Goal: Task Accomplishment & Management: Use online tool/utility

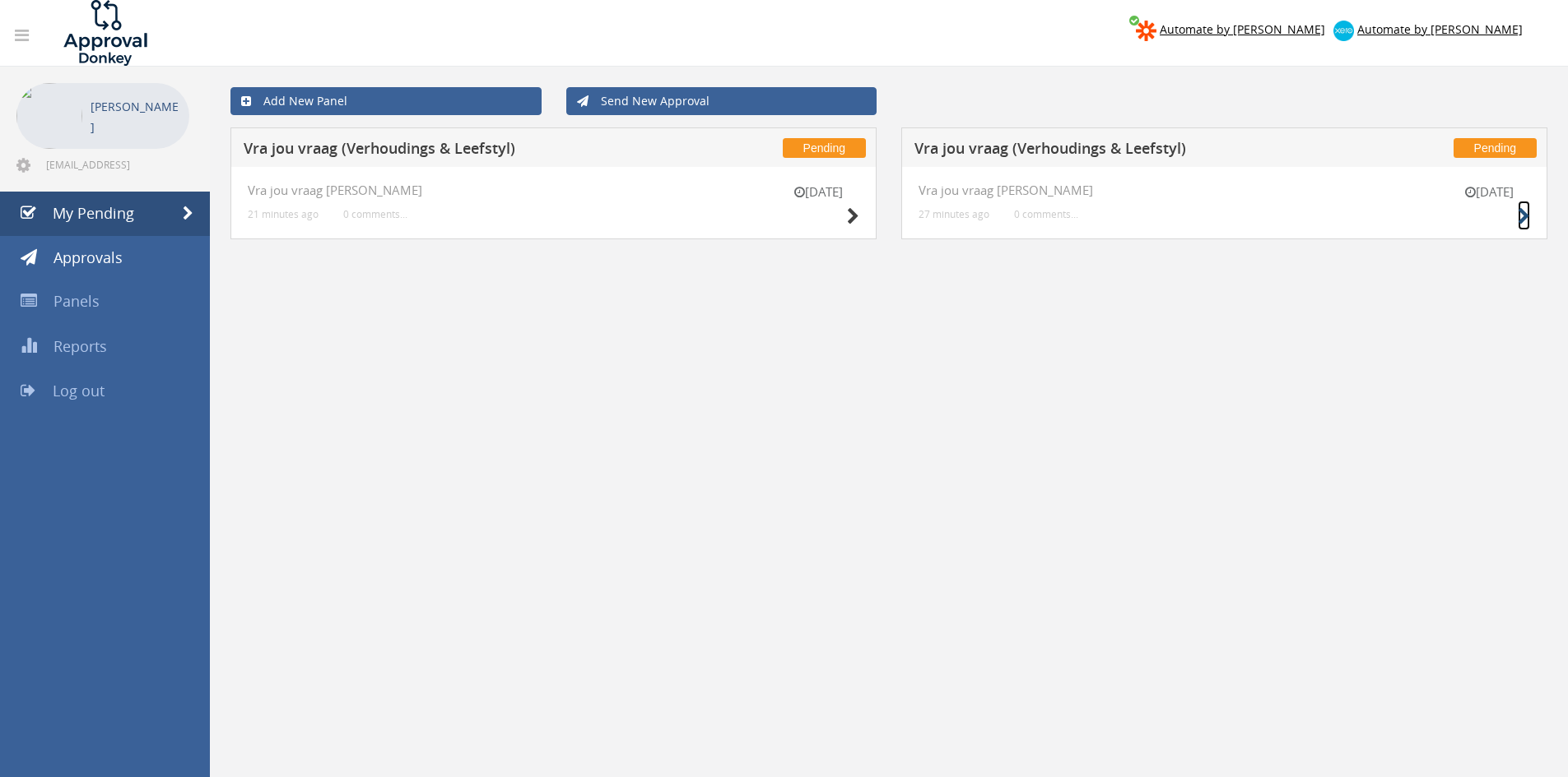
click at [1523, 214] on icon at bounding box center [1524, 217] width 12 height 17
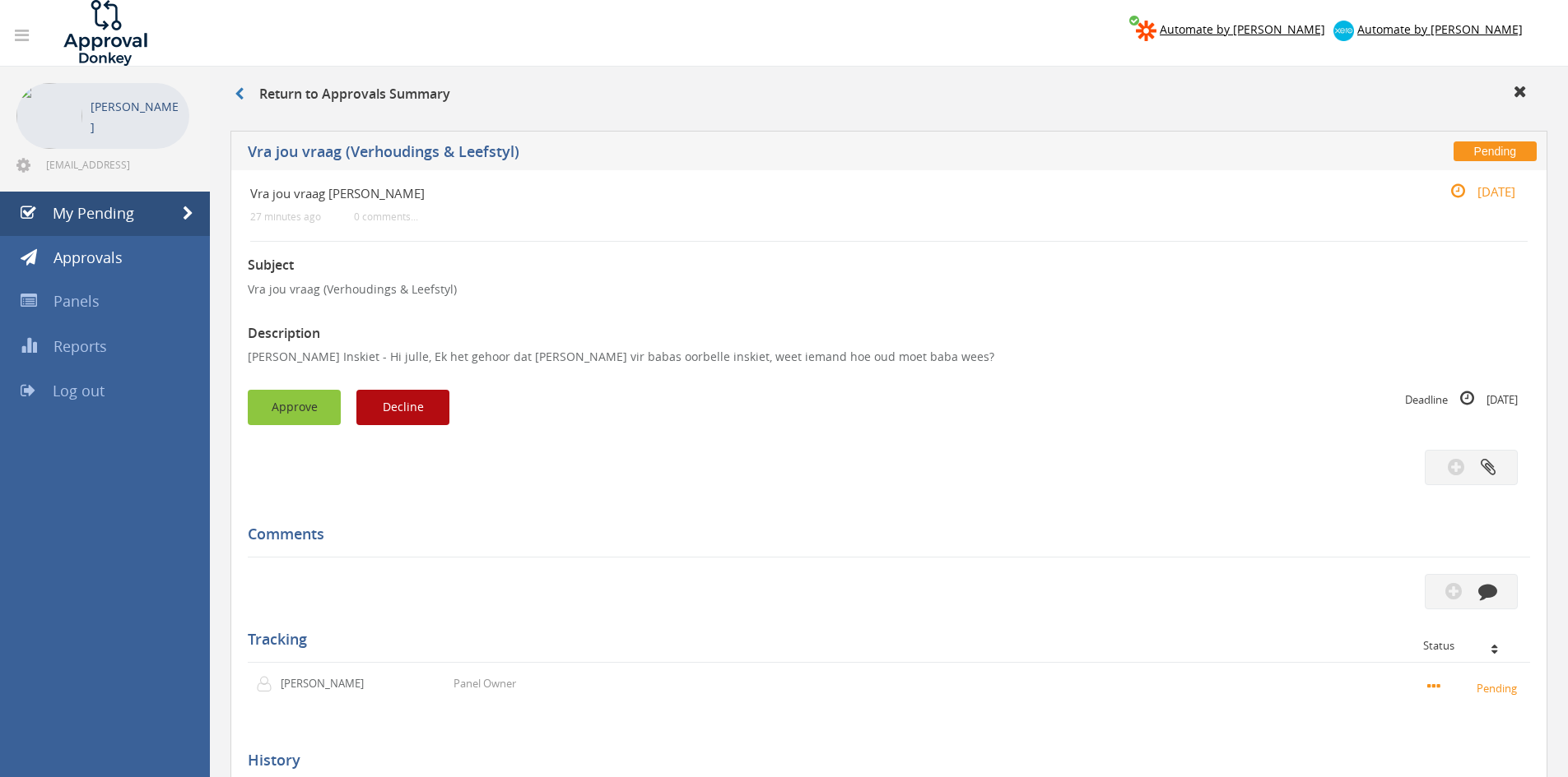
click at [301, 411] on button "Approve" at bounding box center [293, 408] width 93 height 36
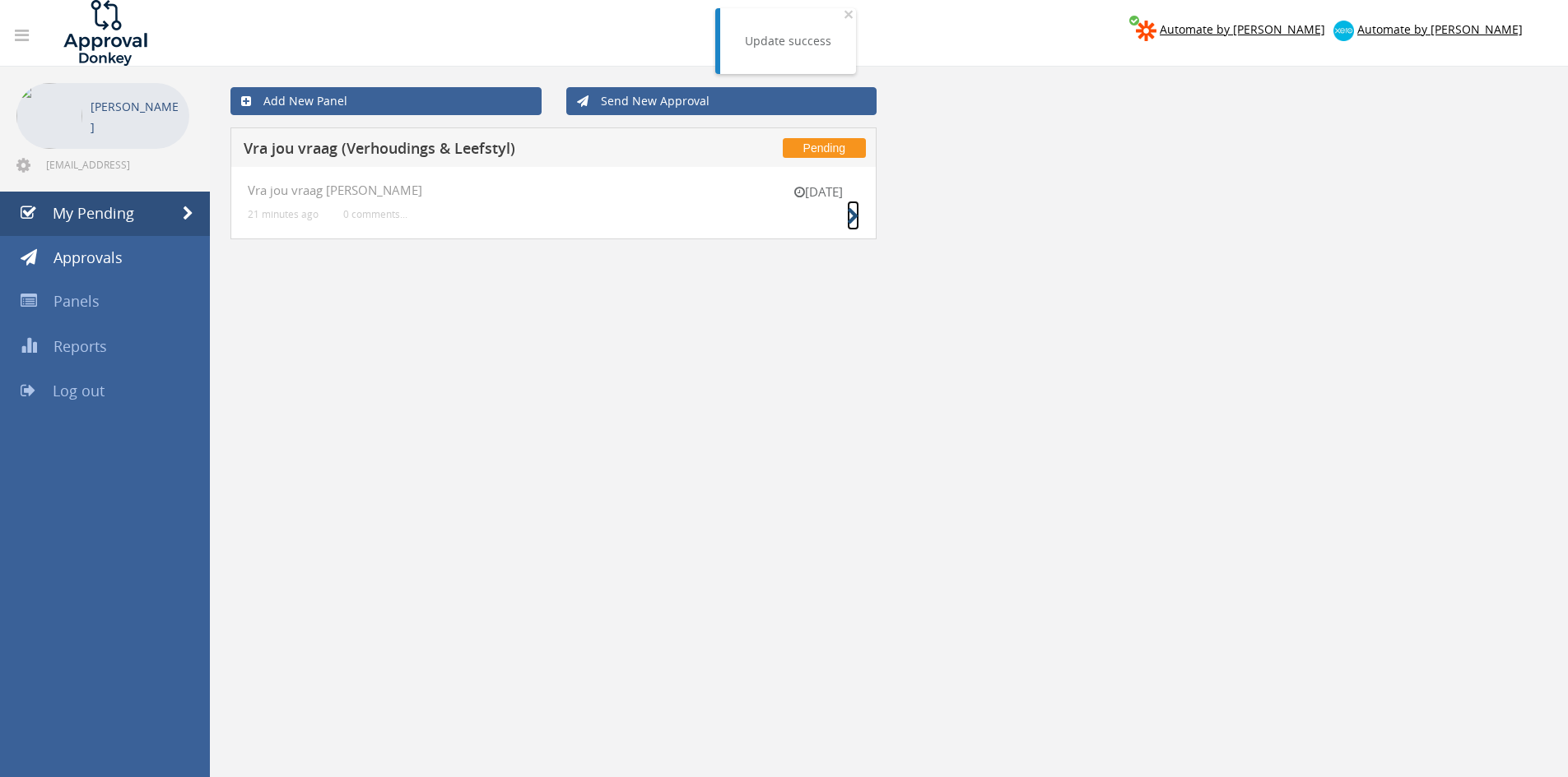
click at [848, 213] on icon at bounding box center [853, 217] width 12 height 17
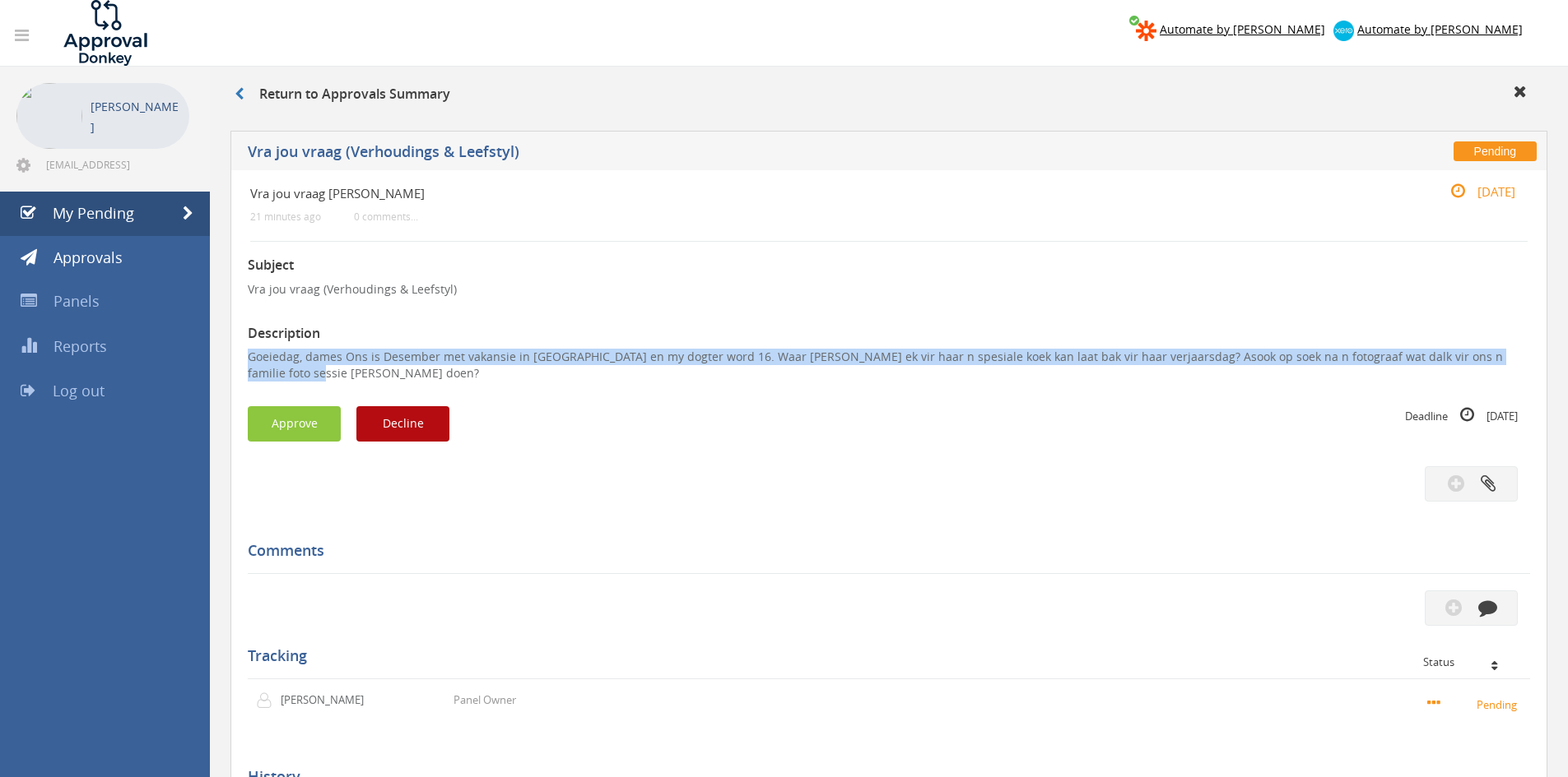
drag, startPoint x: 1514, startPoint y: 356, endPoint x: 241, endPoint y: 359, distance: 1273.0
click at [241, 359] on div "Vra jou vraag V-L 21 minutes ago 0 comments... 18 Aug Subject Vra jou vraag (Ve…" at bounding box center [889, 537] width 1316 height 734
copy p "Goeiedag, dames Ons is Desember met vakansie in Hartenbos en my dogter word 16.…"
click at [410, 415] on button "Decline" at bounding box center [403, 424] width 93 height 36
